Goal: Task Accomplishment & Management: Manage account settings

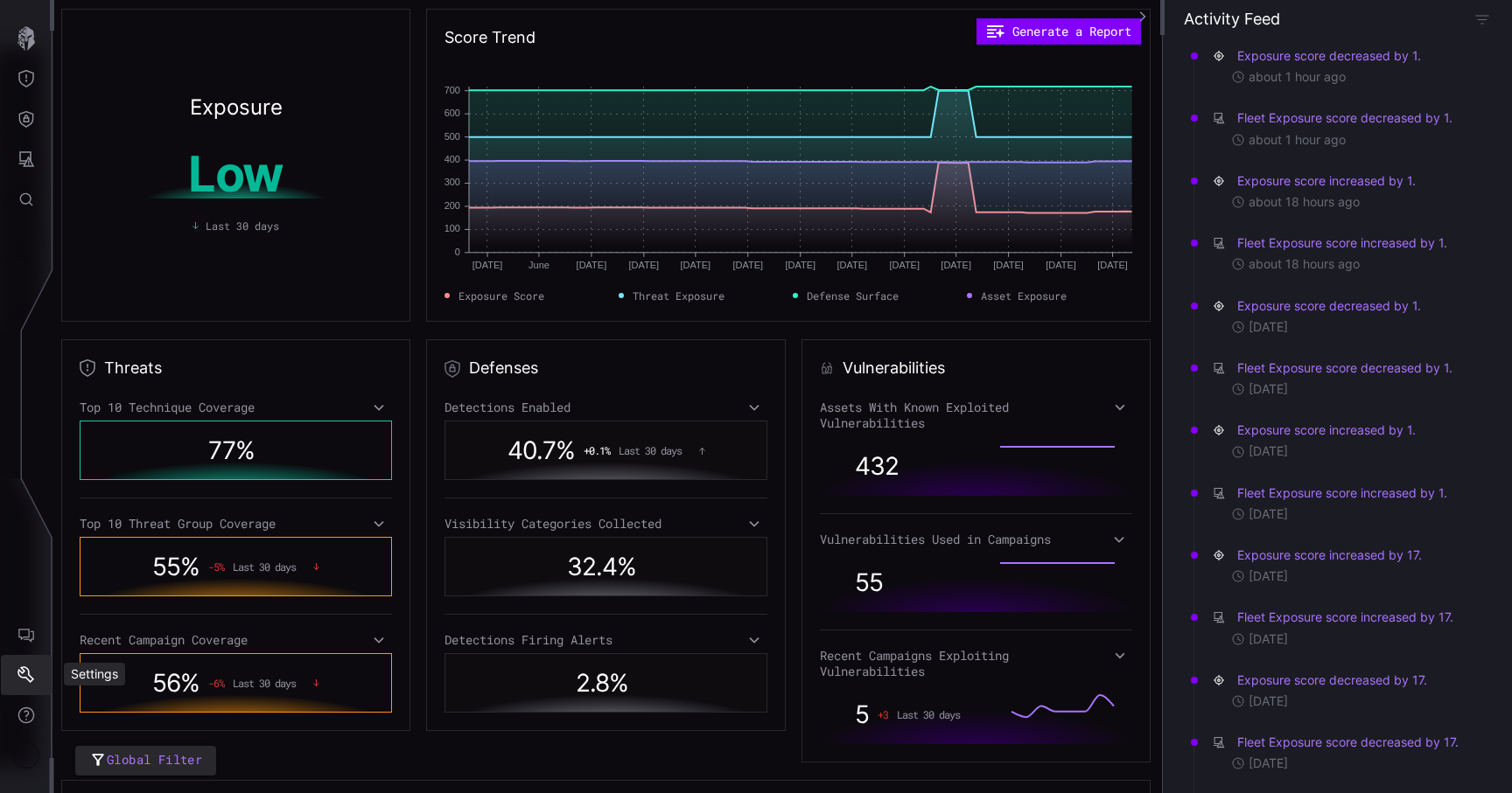
click at [22, 683] on icon "Settings" at bounding box center [26, 675] width 18 height 18
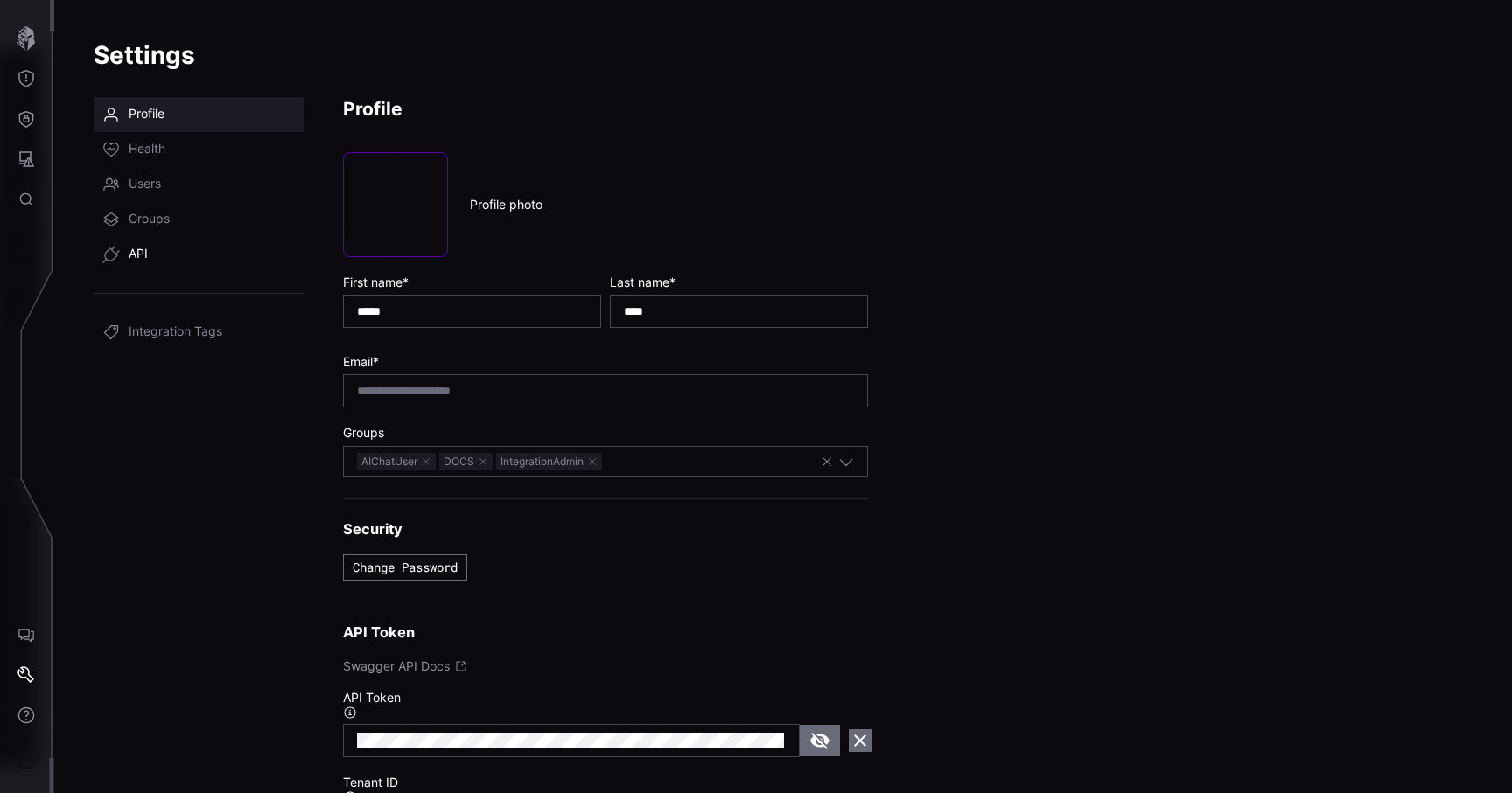
click at [173, 258] on link "API" at bounding box center [198, 255] width 210 height 35
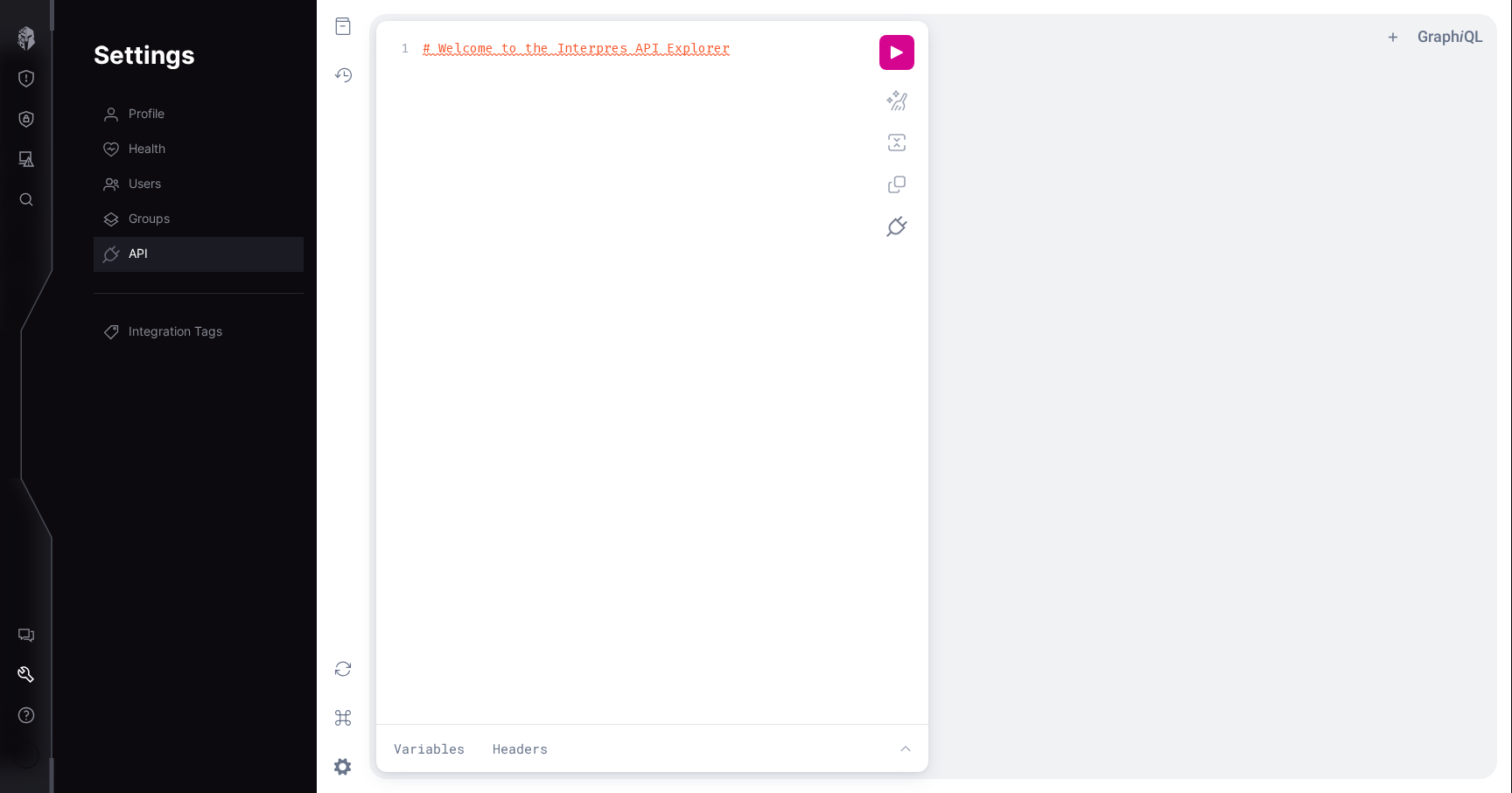
click at [533, 148] on div "xxxxxxxxxx 1 # Welcome to the Interpres API Explorer" at bounding box center [650, 395] width 519 height 719
click at [28, 762] on div "Account" at bounding box center [26, 756] width 26 height 26
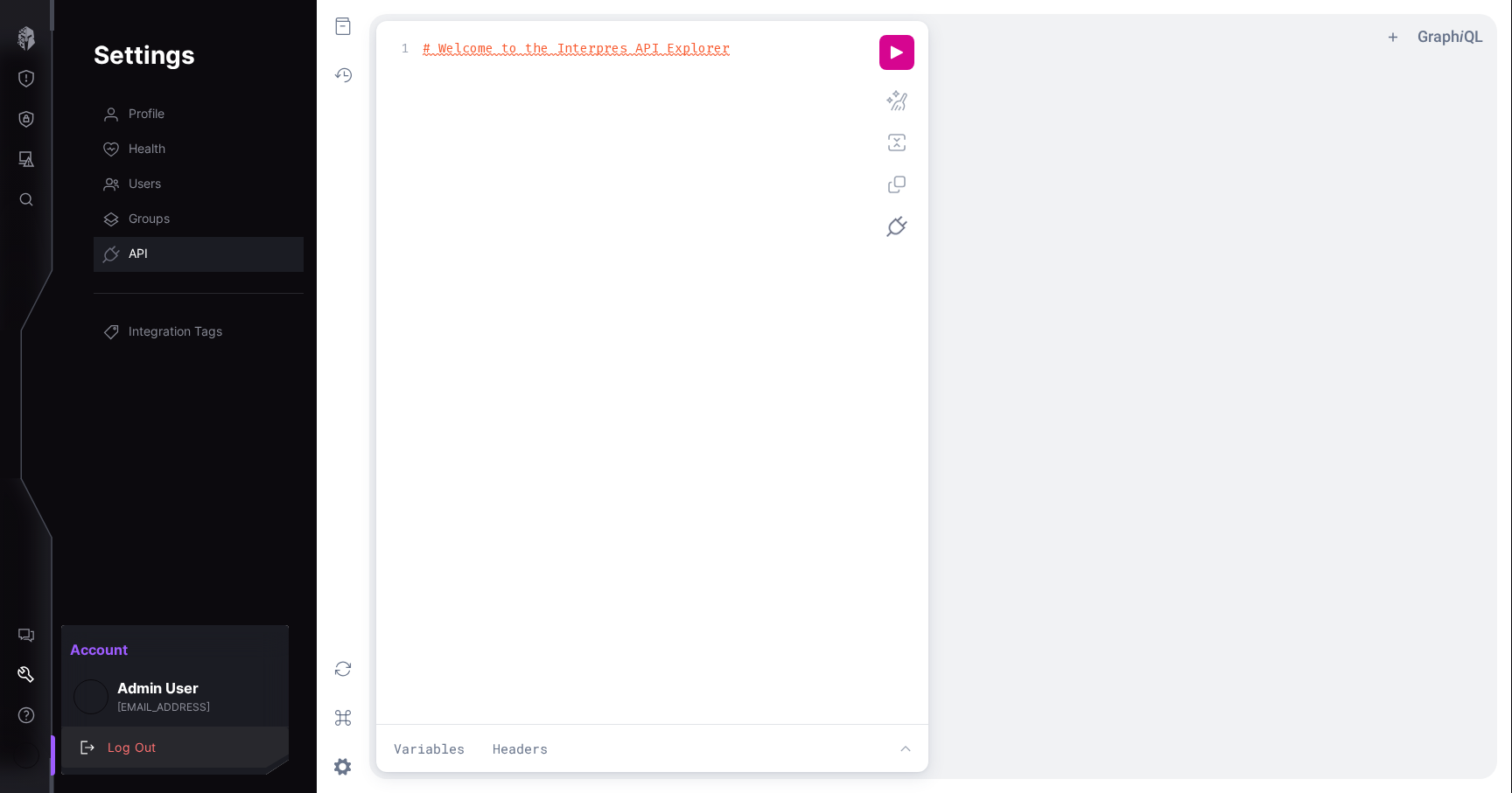
click at [121, 753] on div "Log Out" at bounding box center [184, 748] width 171 height 22
